Goal: Information Seeking & Learning: Learn about a topic

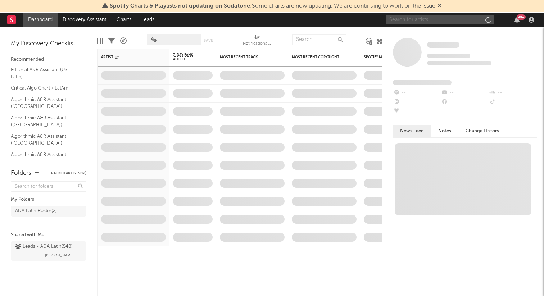
click at [414, 22] on input "text" at bounding box center [440, 19] width 108 height 9
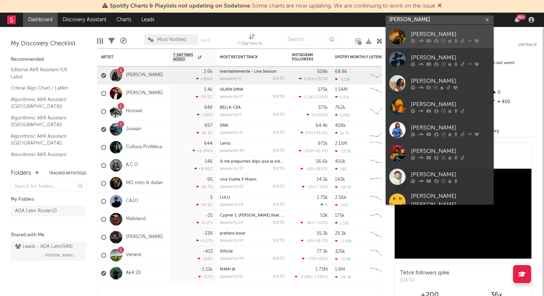
type input "[PERSON_NAME]"
click at [426, 38] on div "[PERSON_NAME]" at bounding box center [450, 34] width 79 height 9
